Goal: Task Accomplishment & Management: Use online tool/utility

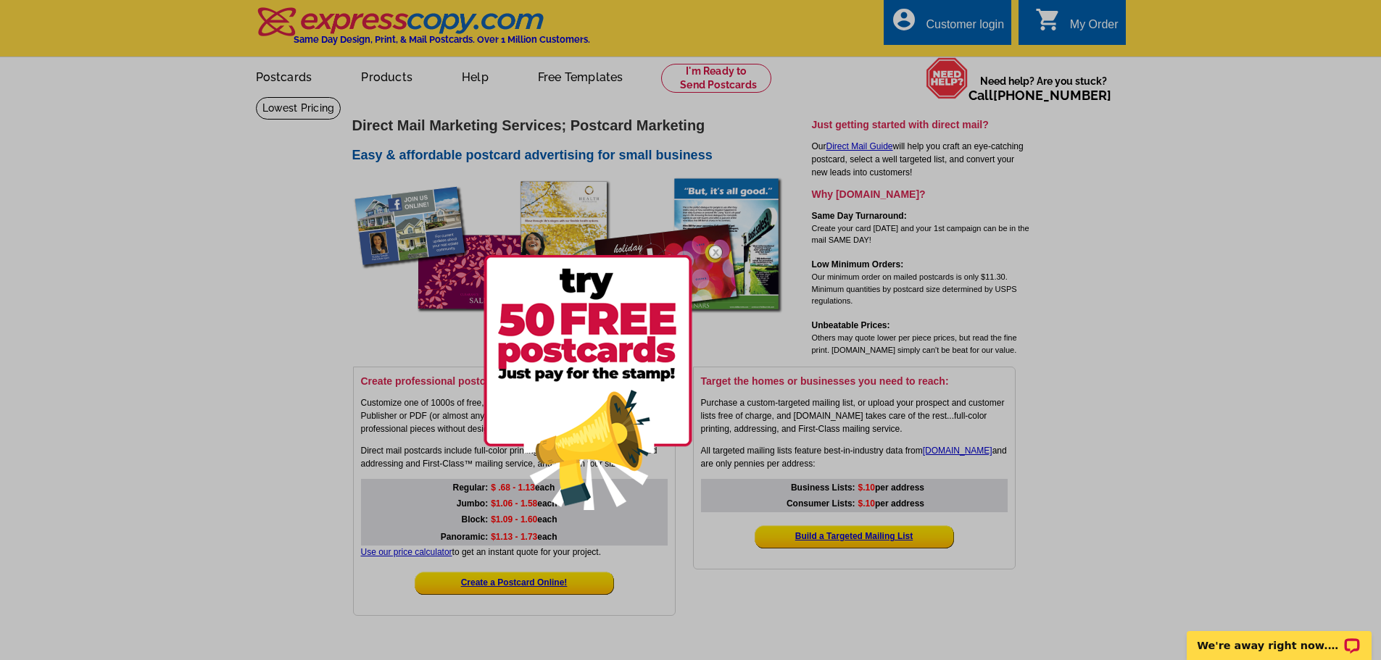
click at [307, 363] on div at bounding box center [690, 330] width 1381 height 660
click at [713, 256] on img at bounding box center [715, 252] width 42 height 42
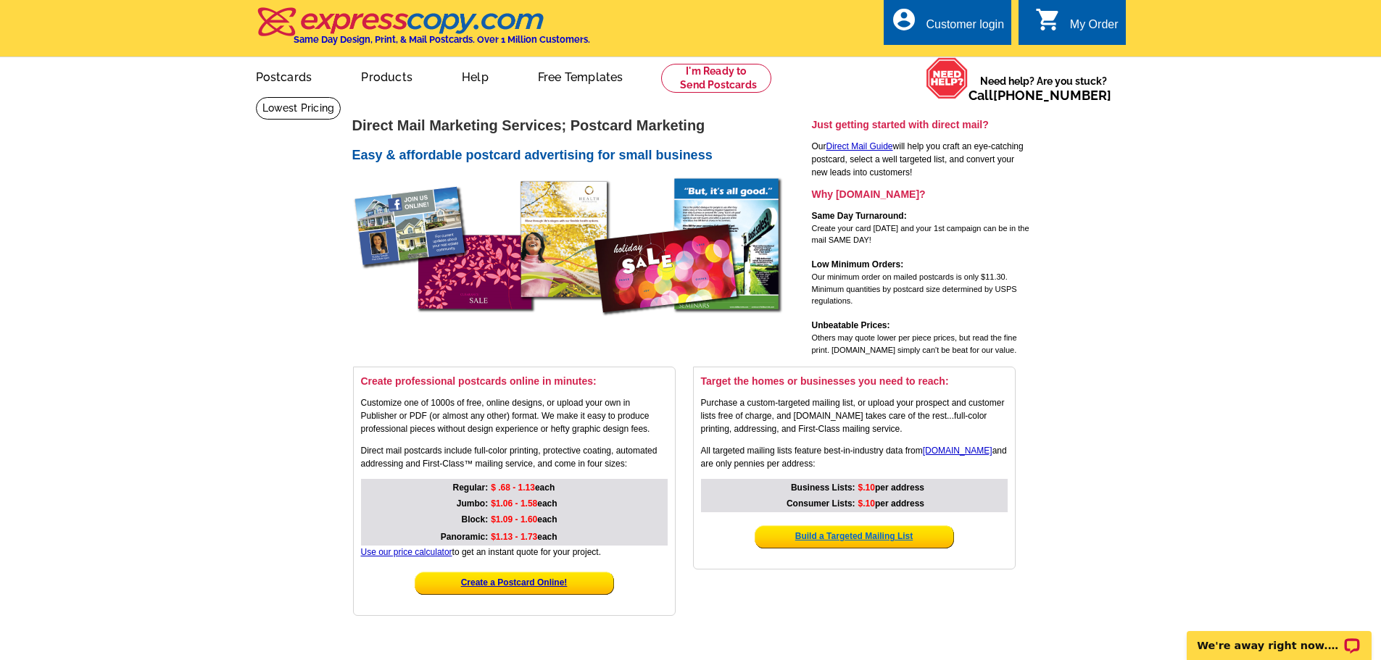
click at [824, 541] on strong "Build a Targeted Mailing List" at bounding box center [853, 536] width 117 height 10
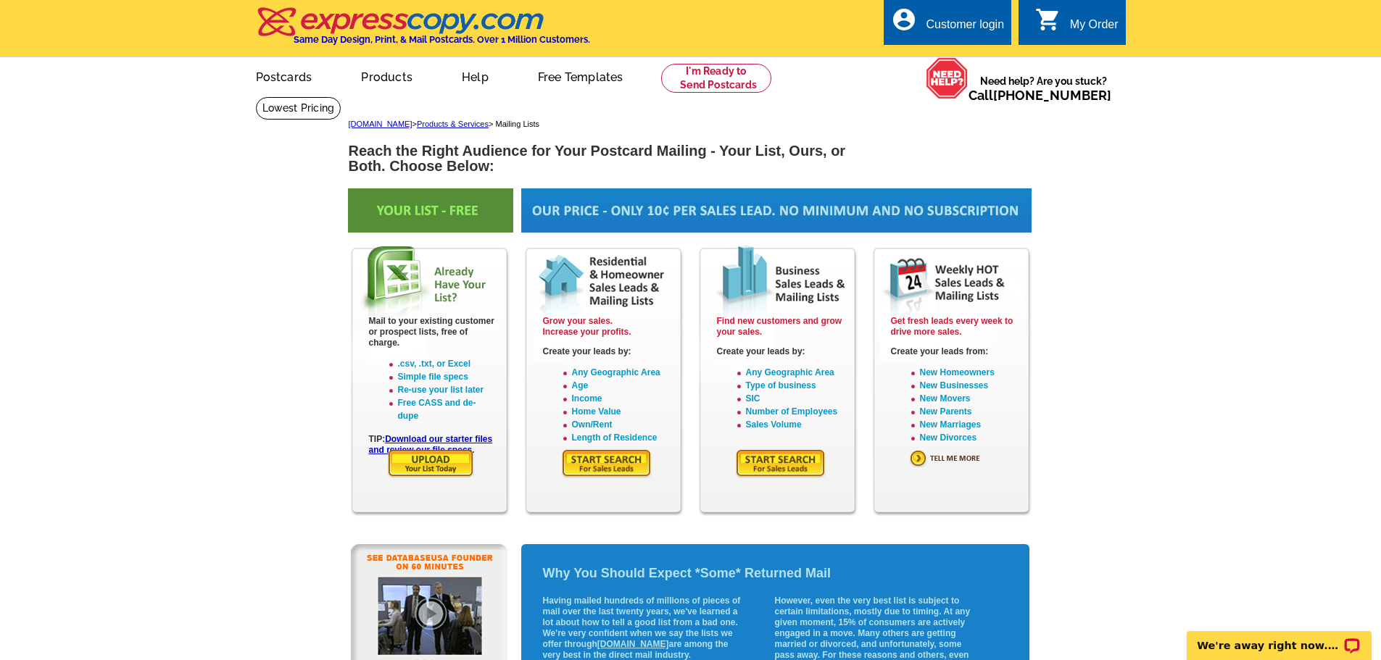
click at [609, 467] on img at bounding box center [606, 464] width 91 height 30
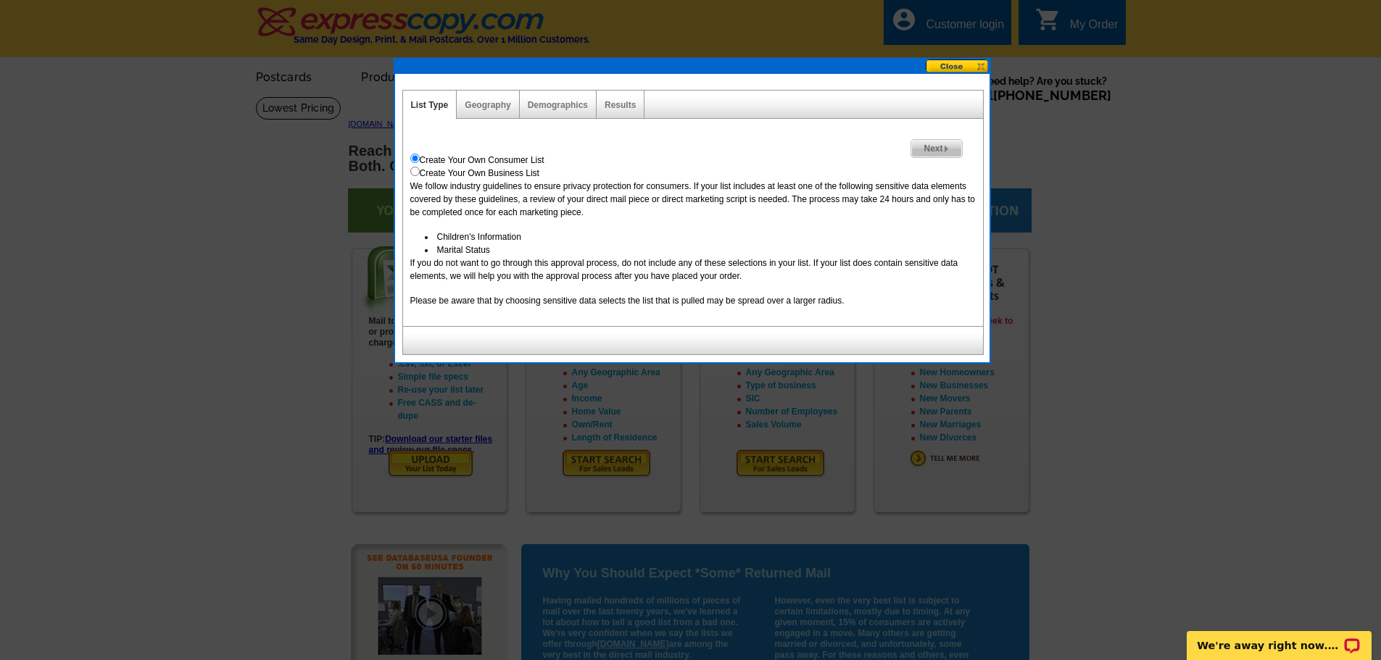
click at [941, 152] on span "Next" at bounding box center [936, 148] width 50 height 17
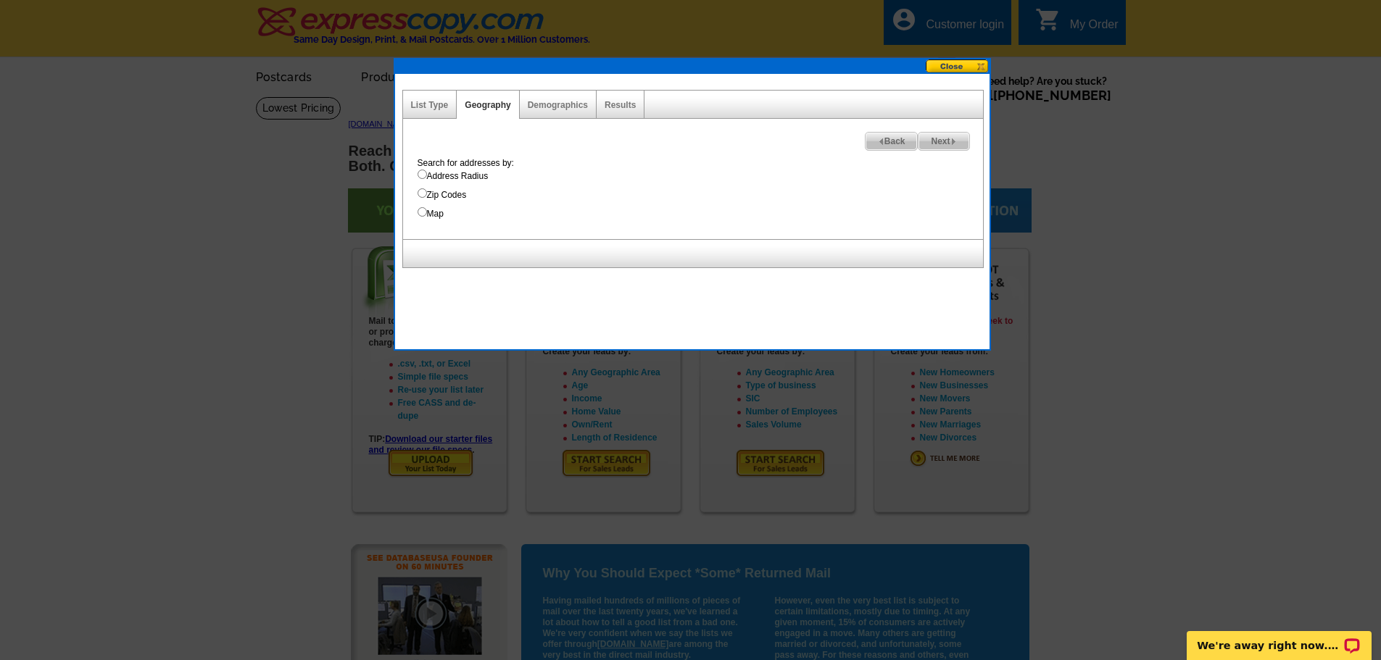
click at [421, 175] on input "Address Radius" at bounding box center [421, 174] width 9 height 9
radio input "true"
